Goal: Transaction & Acquisition: Purchase product/service

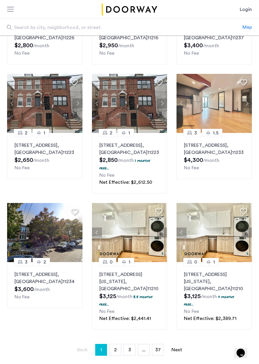
scroll to position [257, 0]
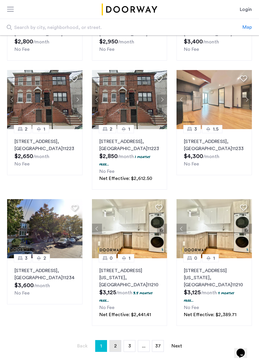
click at [113, 341] on link "page 2" at bounding box center [115, 346] width 11 height 11
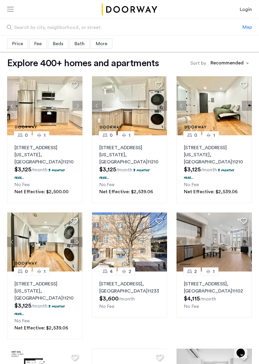
click at [46, 26] on span "Search by city, neighborhood, or street." at bounding box center [111, 27] width 194 height 7
click at [46, 26] on input "Search by city, neighborhood, or street." at bounding box center [121, 27] width 243 height 16
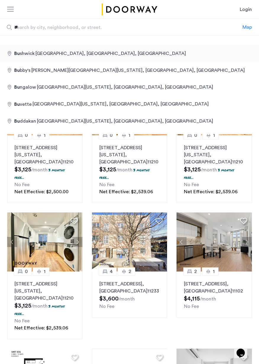
type input "**********"
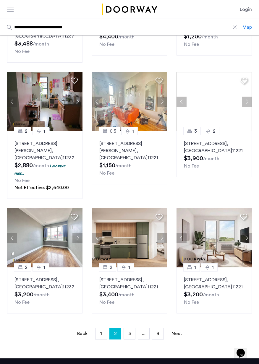
scroll to position [248, 0]
click at [125, 236] on img at bounding box center [129, 238] width 75 height 59
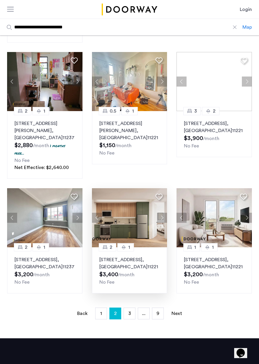
scroll to position [276, 0]
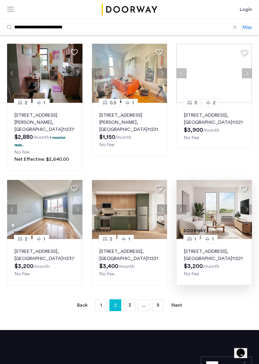
click at [213, 208] on img at bounding box center [214, 209] width 75 height 59
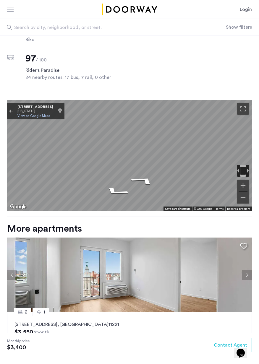
scroll to position [567, 0]
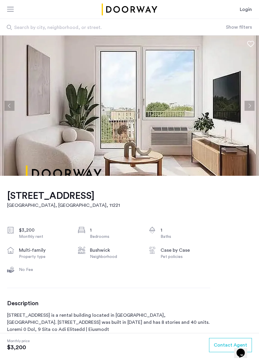
click at [248, 106] on button "Next apartment" at bounding box center [250, 106] width 10 height 10
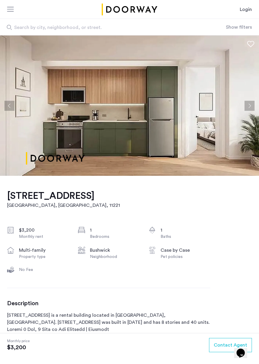
click at [248, 106] on button "Next apartment" at bounding box center [250, 106] width 10 height 10
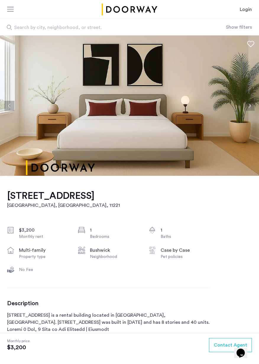
click at [251, 104] on button "Next apartment" at bounding box center [250, 106] width 10 height 10
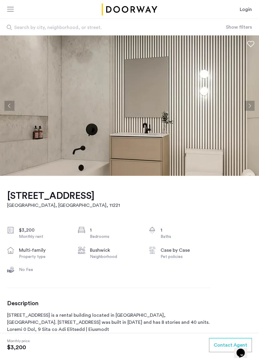
click at [250, 106] on button "Next apartment" at bounding box center [250, 106] width 10 height 10
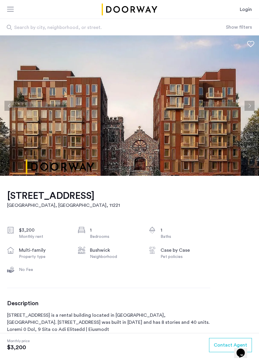
click at [250, 104] on button "Next apartment" at bounding box center [250, 106] width 10 height 10
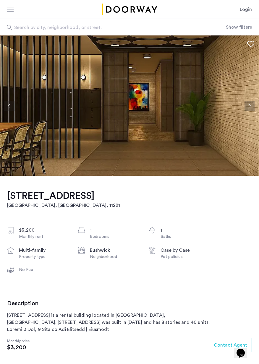
click at [250, 104] on button "Next apartment" at bounding box center [250, 106] width 10 height 10
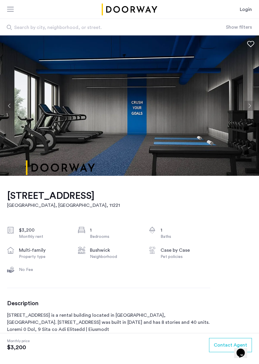
click at [251, 104] on button "Next apartment" at bounding box center [250, 106] width 10 height 10
